Goal: Information Seeking & Learning: Learn about a topic

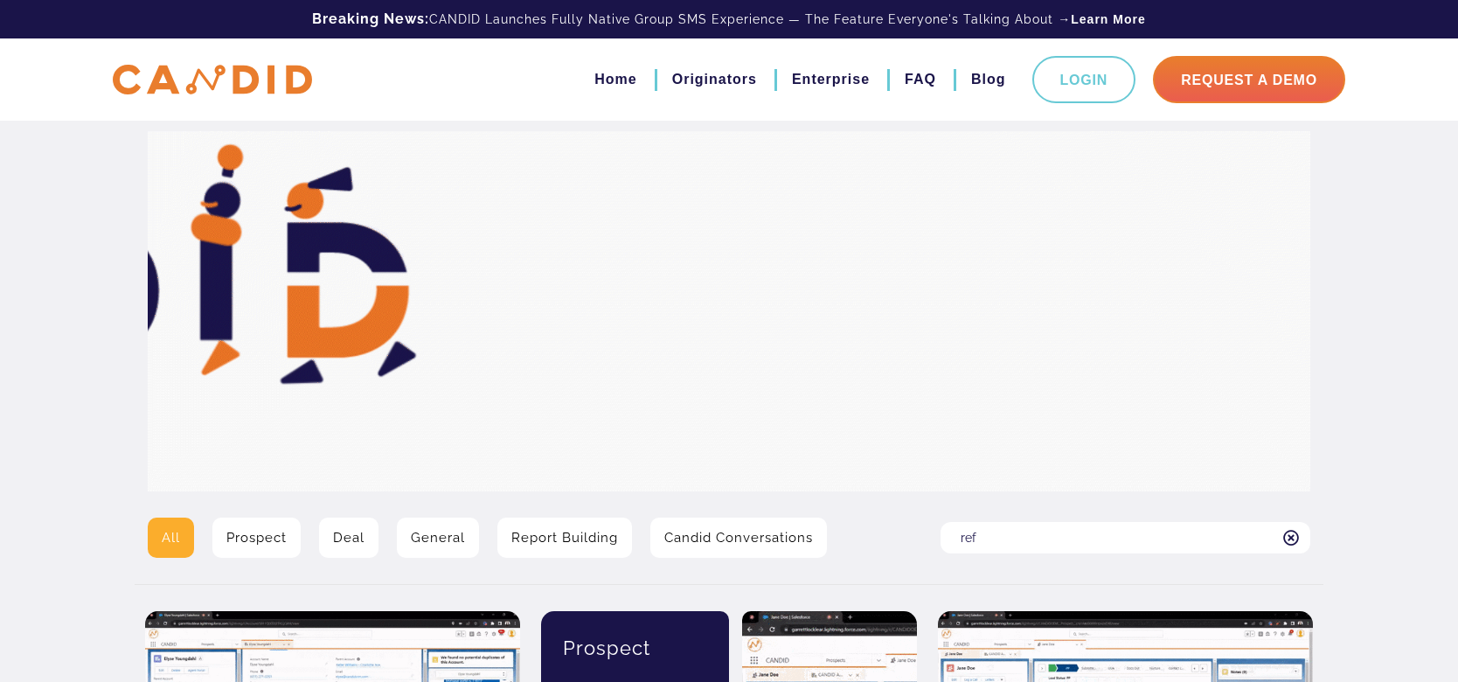
type input "refi"
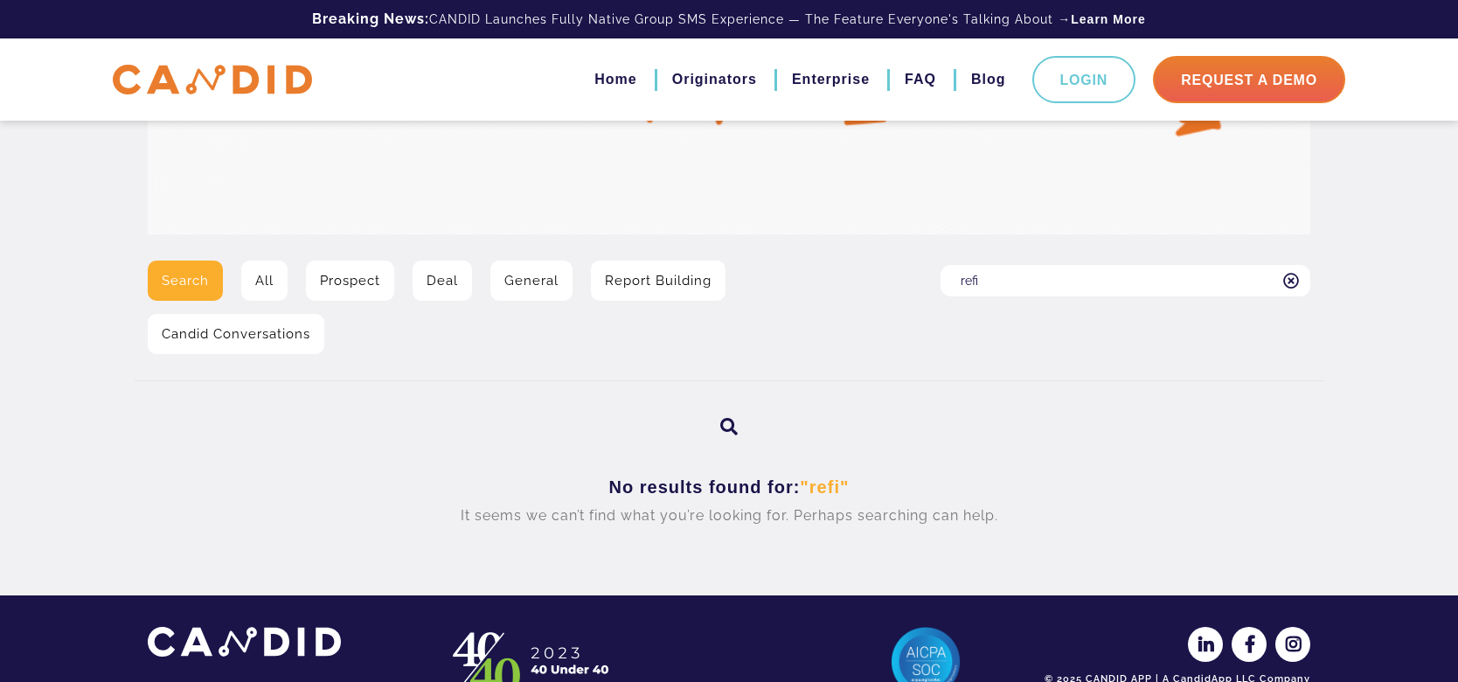
scroll to position [271, 0]
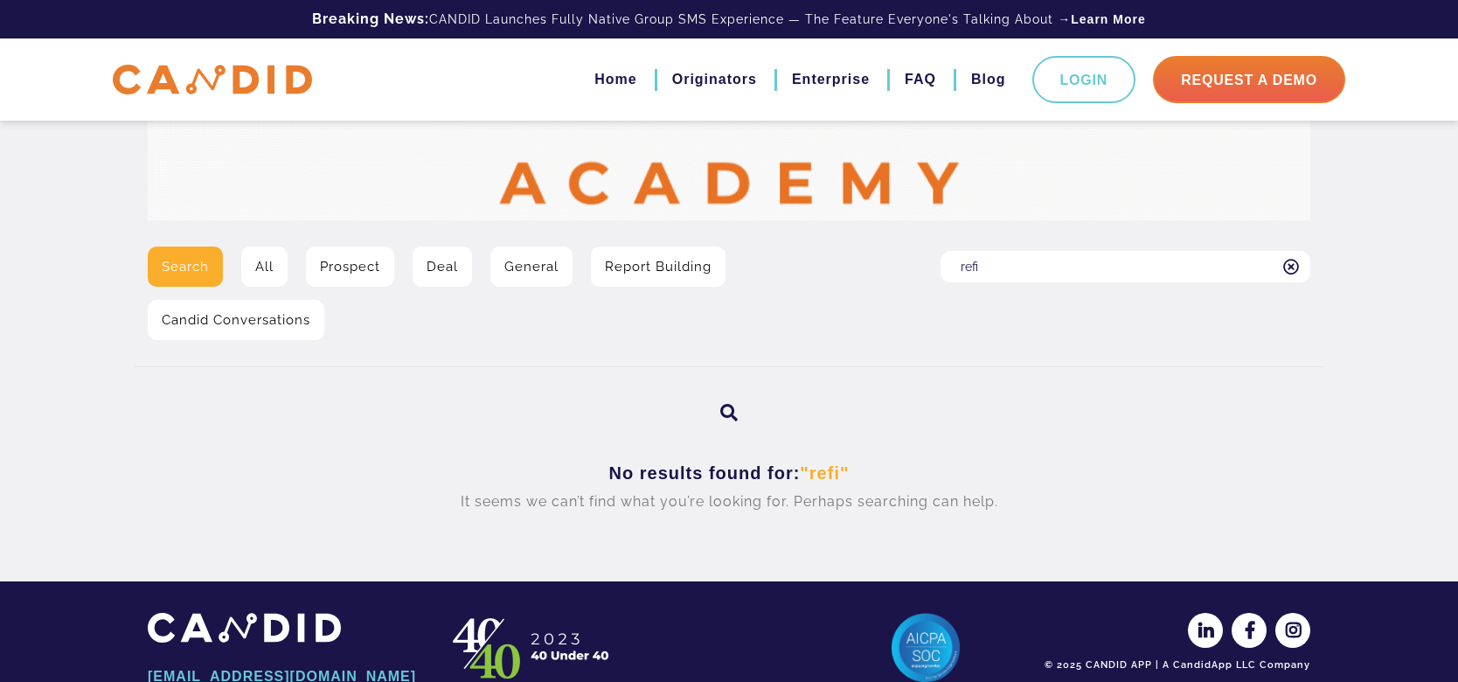
click at [446, 274] on link "Deal" at bounding box center [442, 266] width 59 height 40
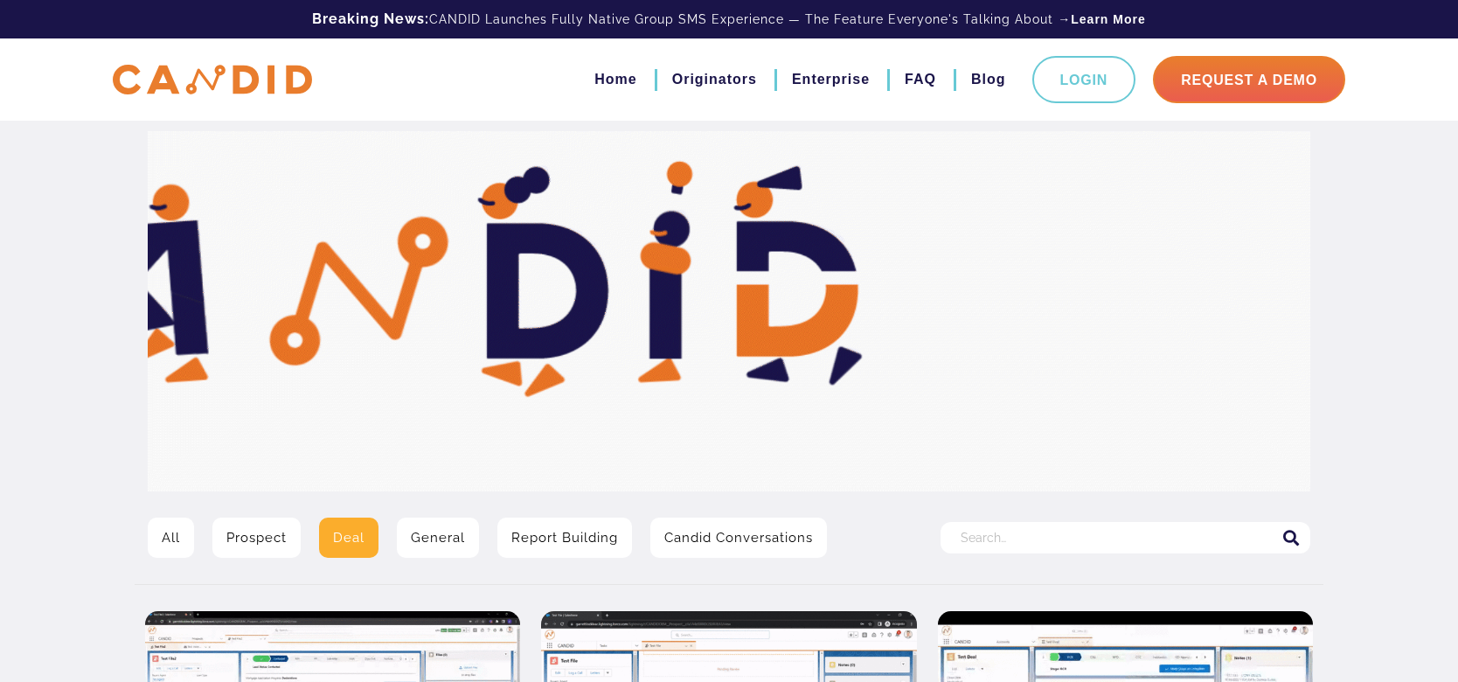
click at [246, 554] on link "Prospect" at bounding box center [256, 537] width 88 height 40
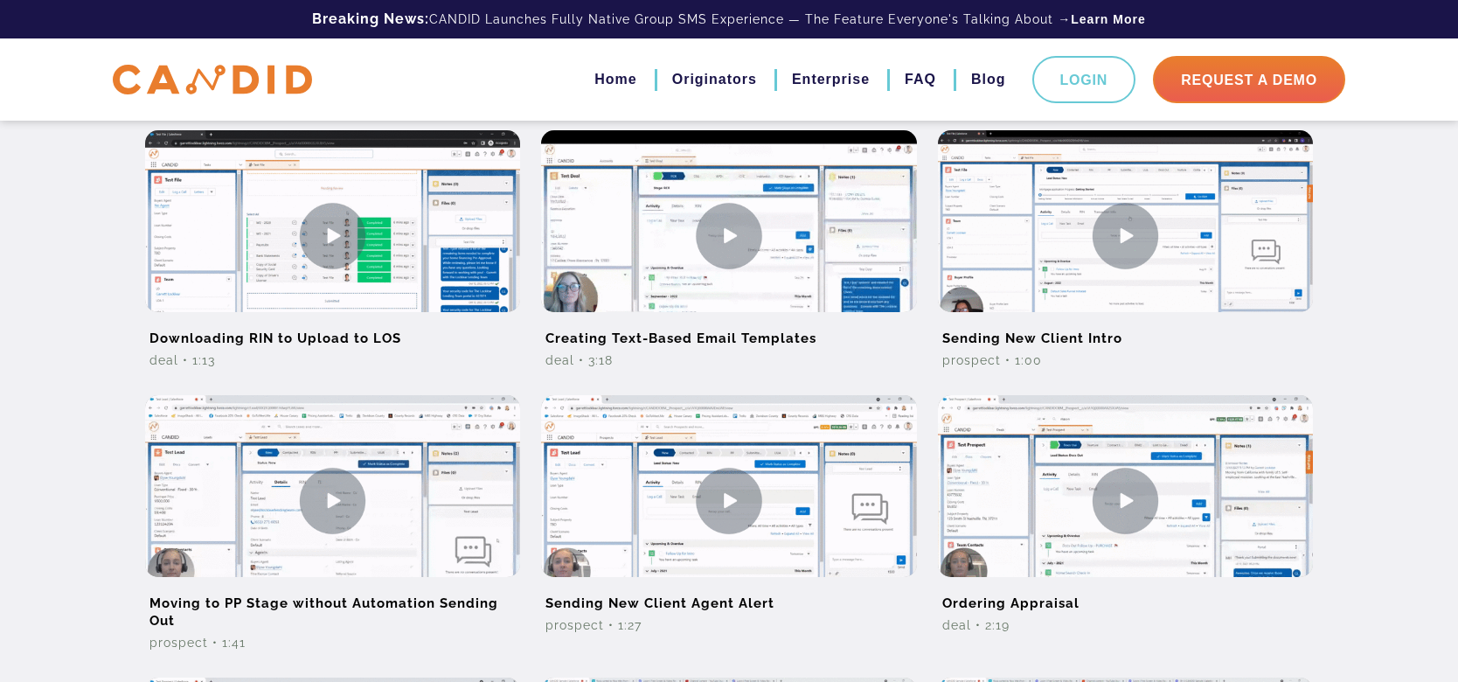
scroll to position [734, 0]
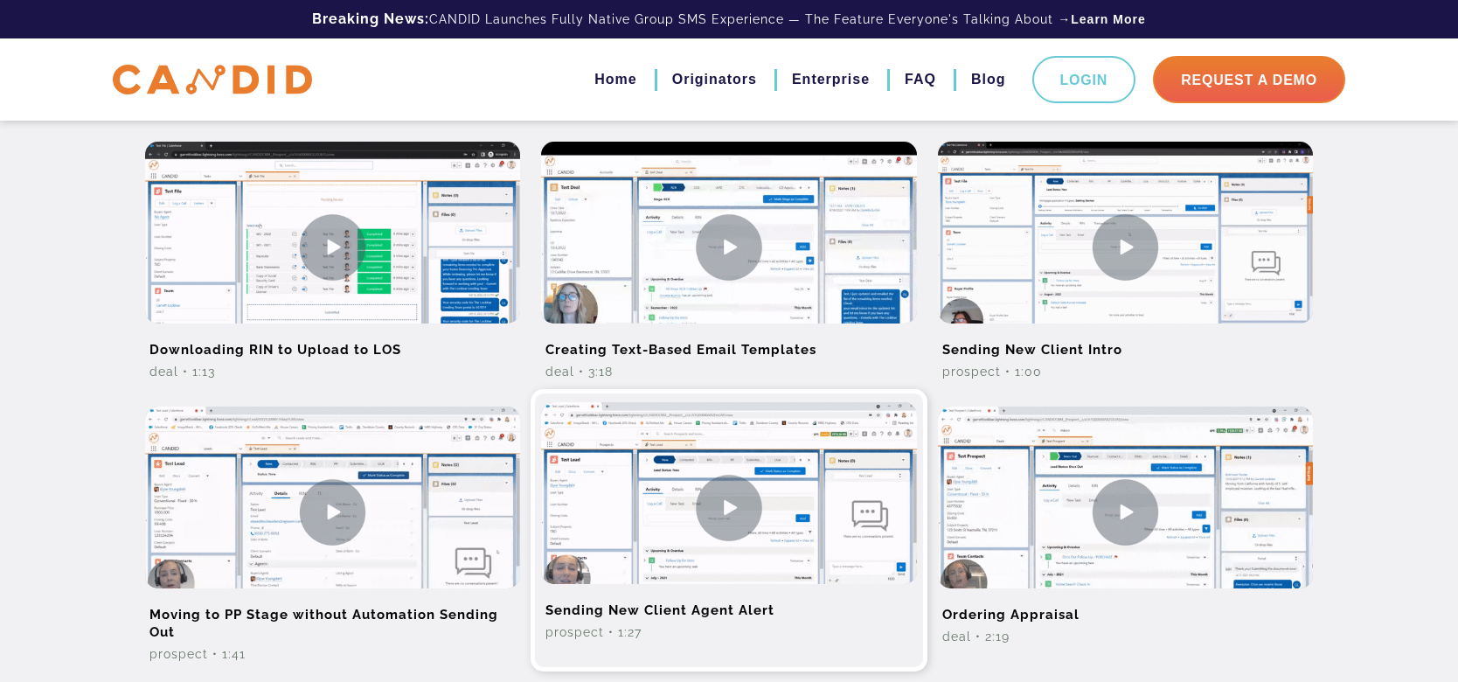
click at [746, 480] on img at bounding box center [728, 507] width 375 height 211
